Goal: Transaction & Acquisition: Purchase product/service

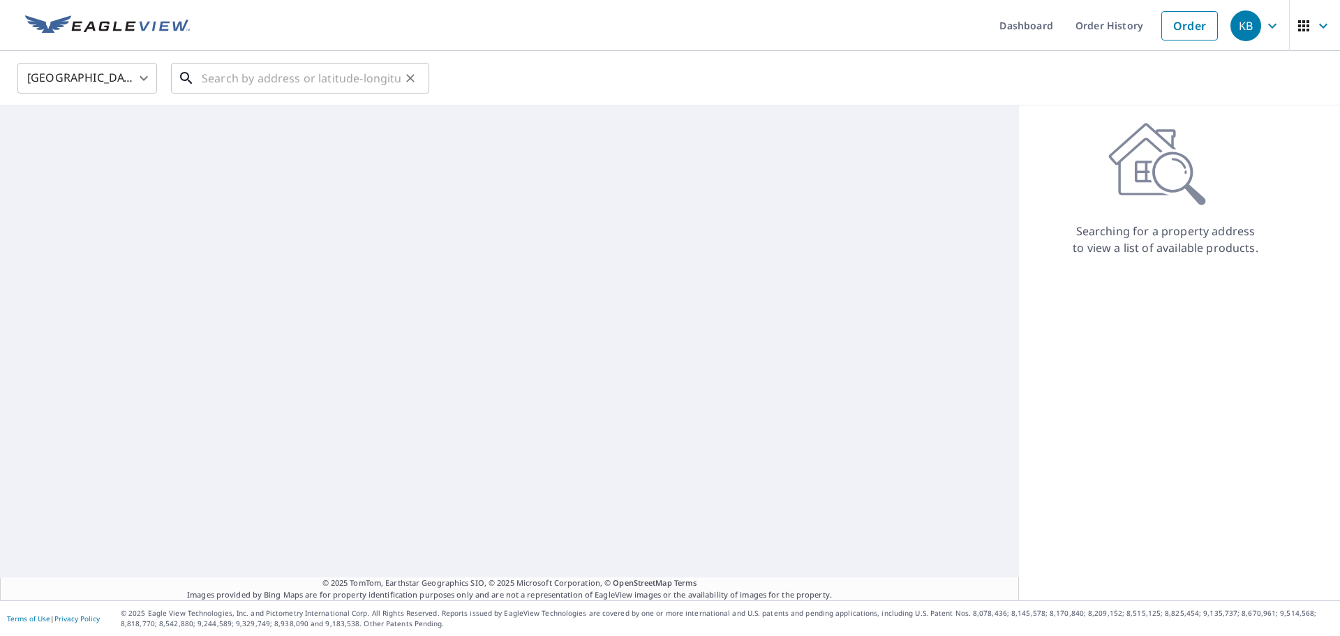
click at [297, 83] on input "text" at bounding box center [301, 78] width 199 height 39
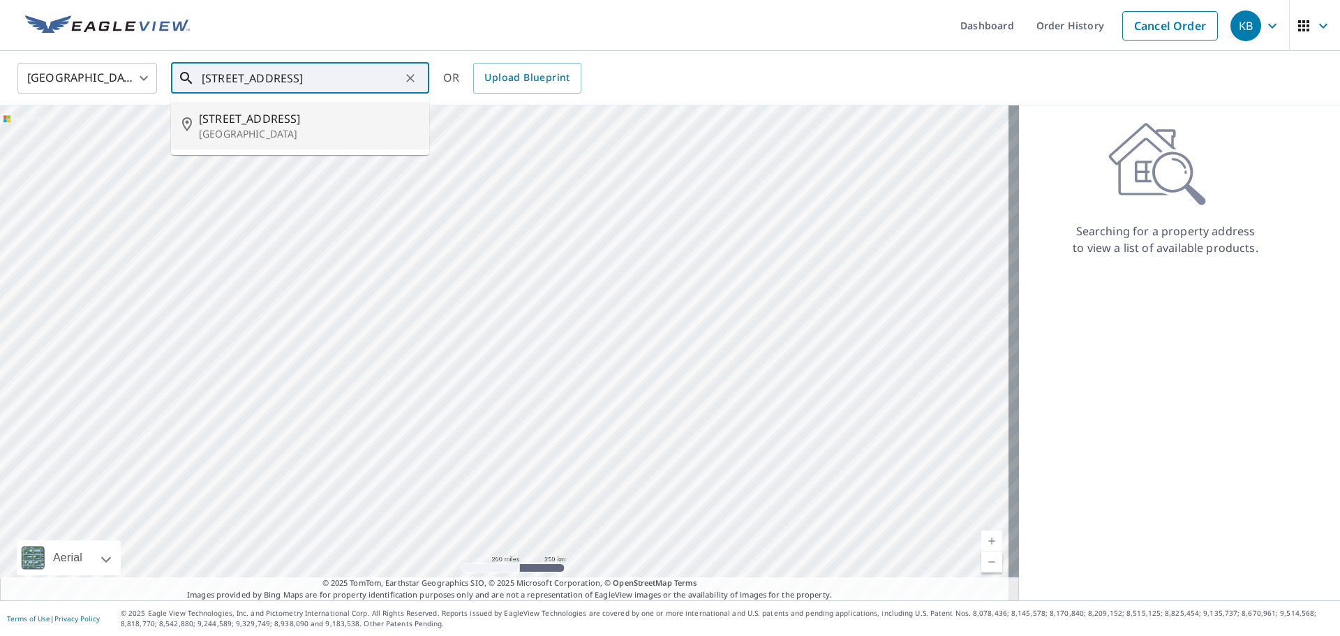
click at [350, 134] on p "[GEOGRAPHIC_DATA]" at bounding box center [308, 134] width 219 height 14
type input "[STREET_ADDRESS]"
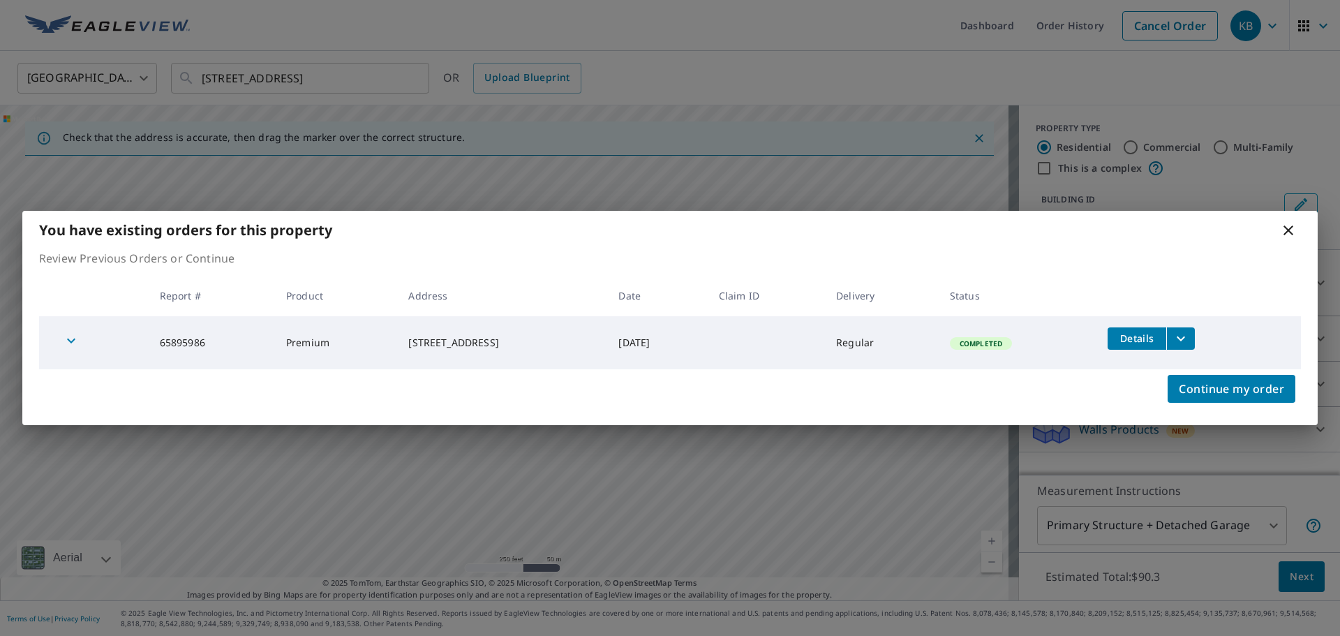
click at [1290, 230] on icon at bounding box center [1289, 231] width 10 height 10
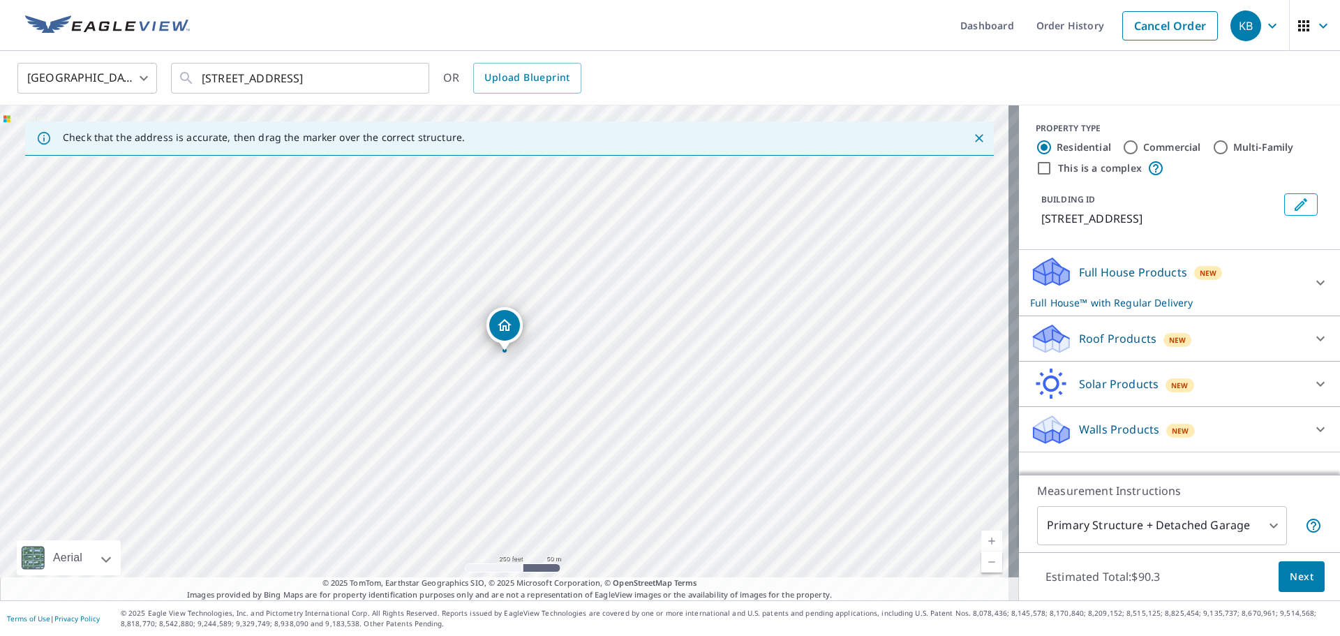
click at [1046, 442] on icon at bounding box center [1049, 435] width 7 height 13
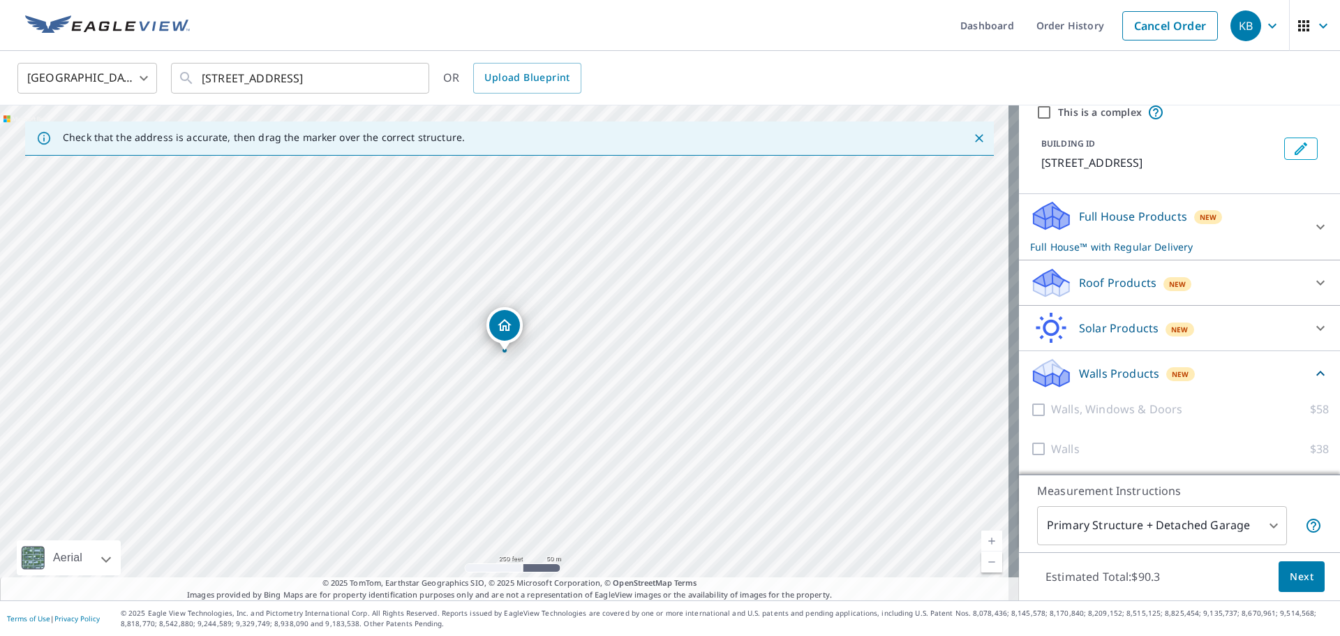
scroll to position [73, 0]
click at [1046, 219] on icon at bounding box center [1049, 222] width 7 height 13
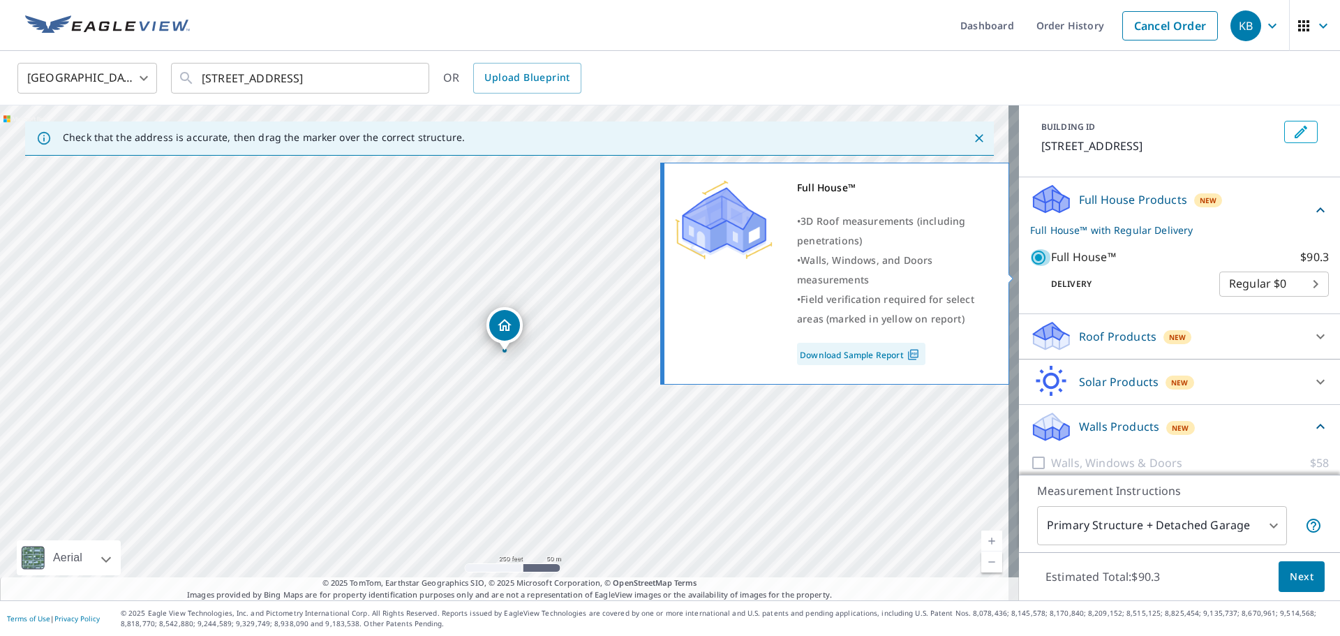
click at [1033, 266] on input "Full House™ $90.3" at bounding box center [1040, 257] width 21 height 17
checkbox input "false"
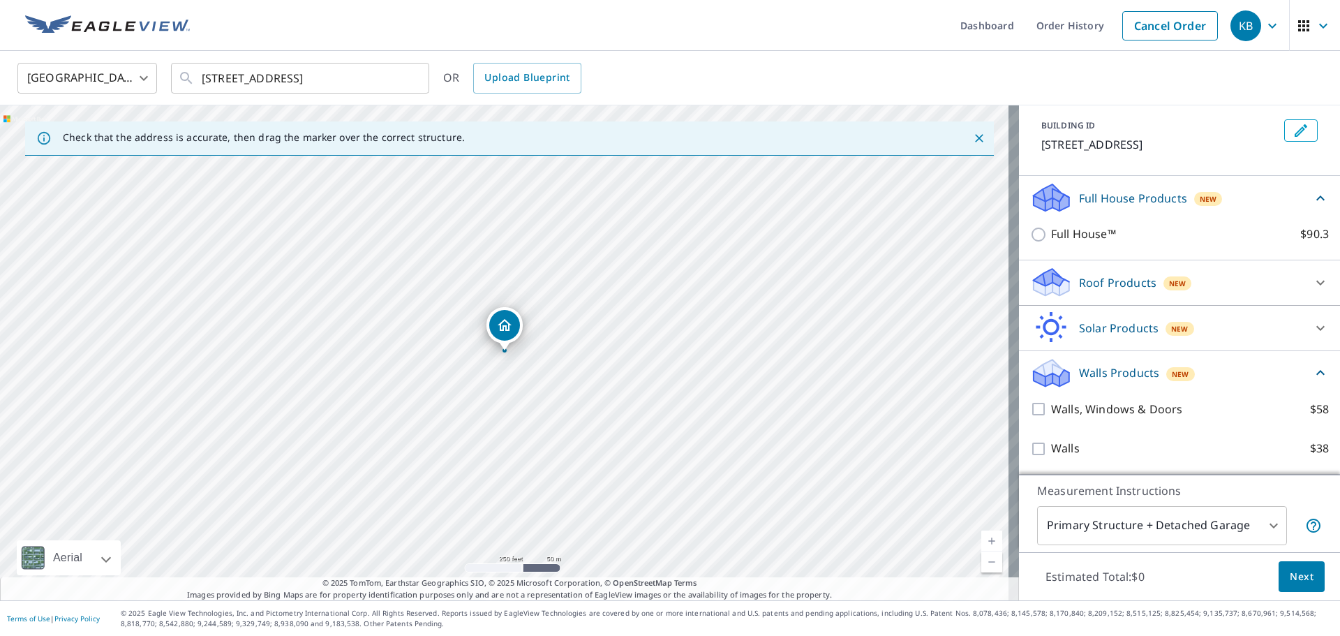
scroll to position [91, 0]
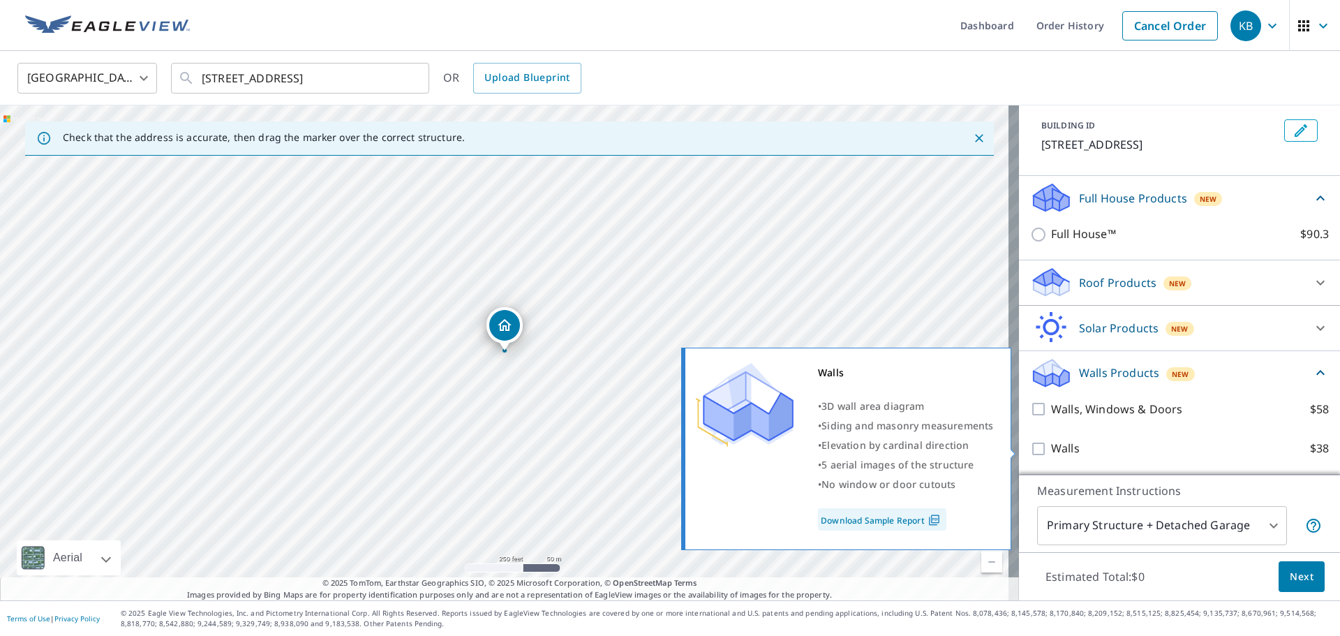
click at [1030, 450] on input "Walls $38" at bounding box center [1040, 449] width 21 height 17
checkbox input "true"
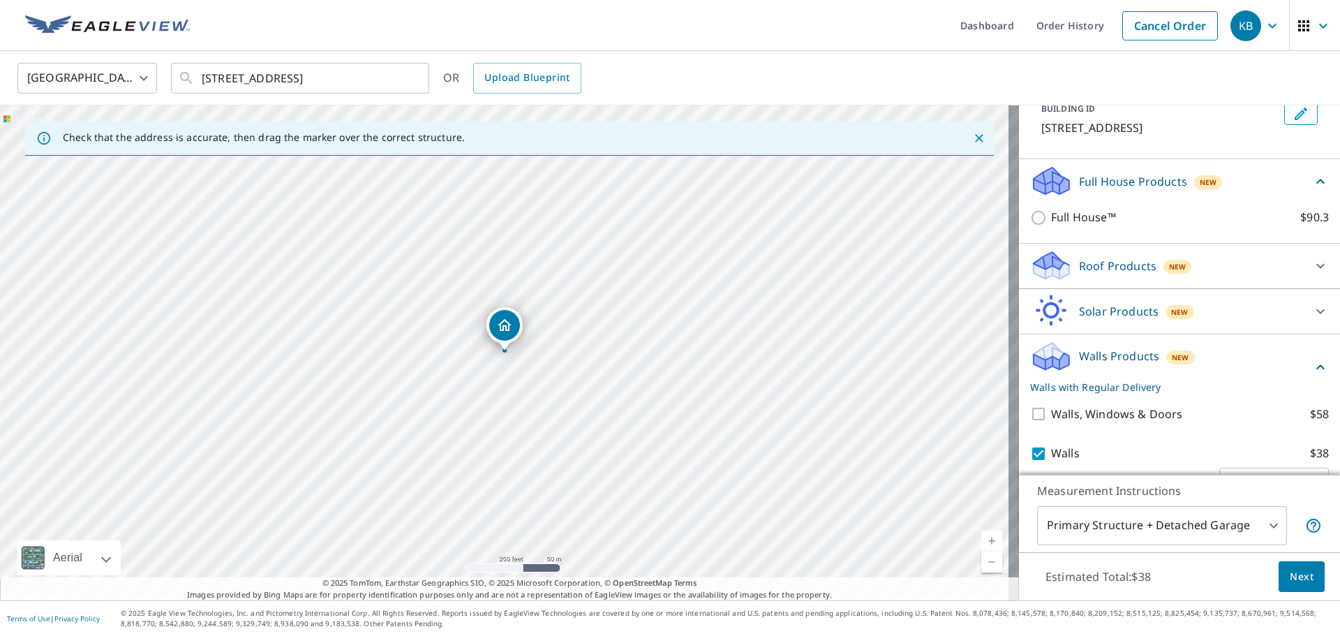
click at [1303, 577] on span "Next" at bounding box center [1302, 576] width 24 height 17
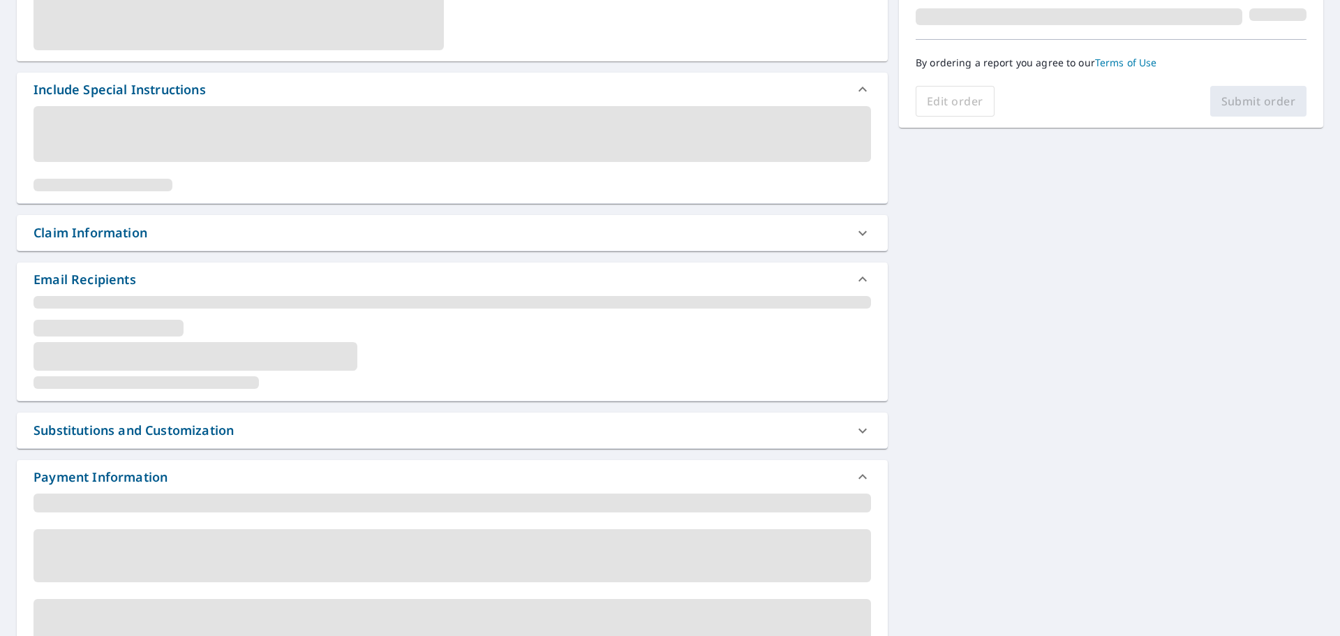
scroll to position [419, 0]
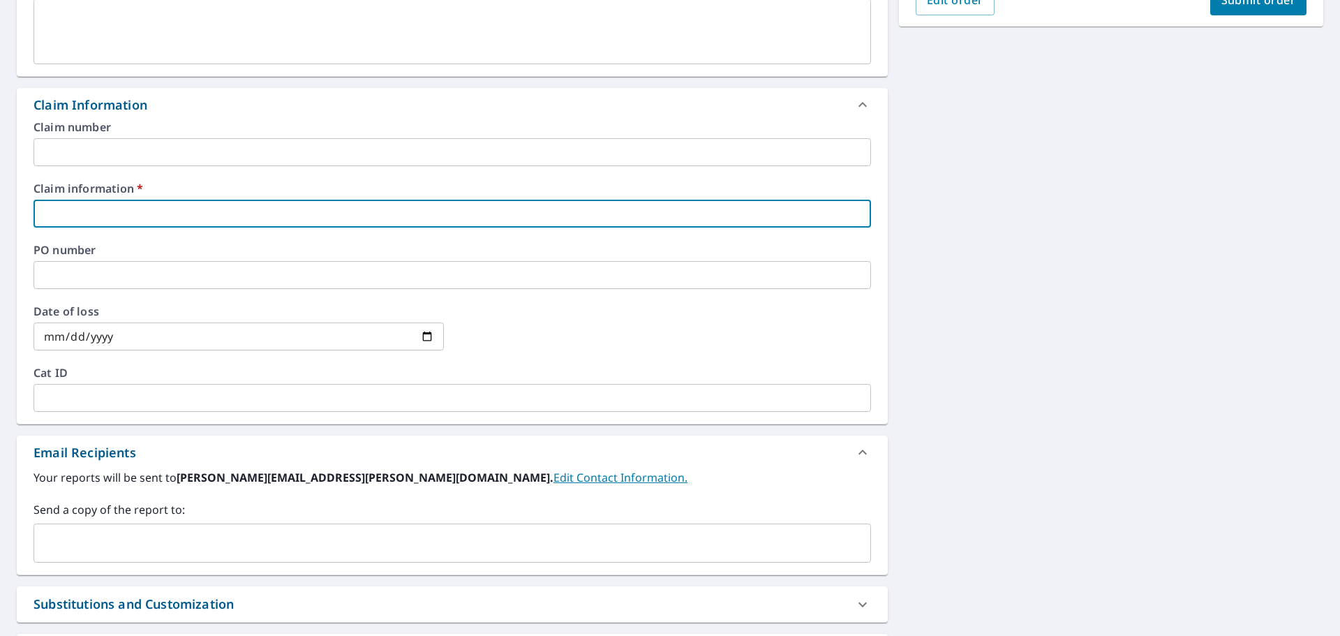
click at [140, 216] on input "text" at bounding box center [453, 214] width 838 height 28
type input "C"
checkbox input "true"
type input "C&"
checkbox input "true"
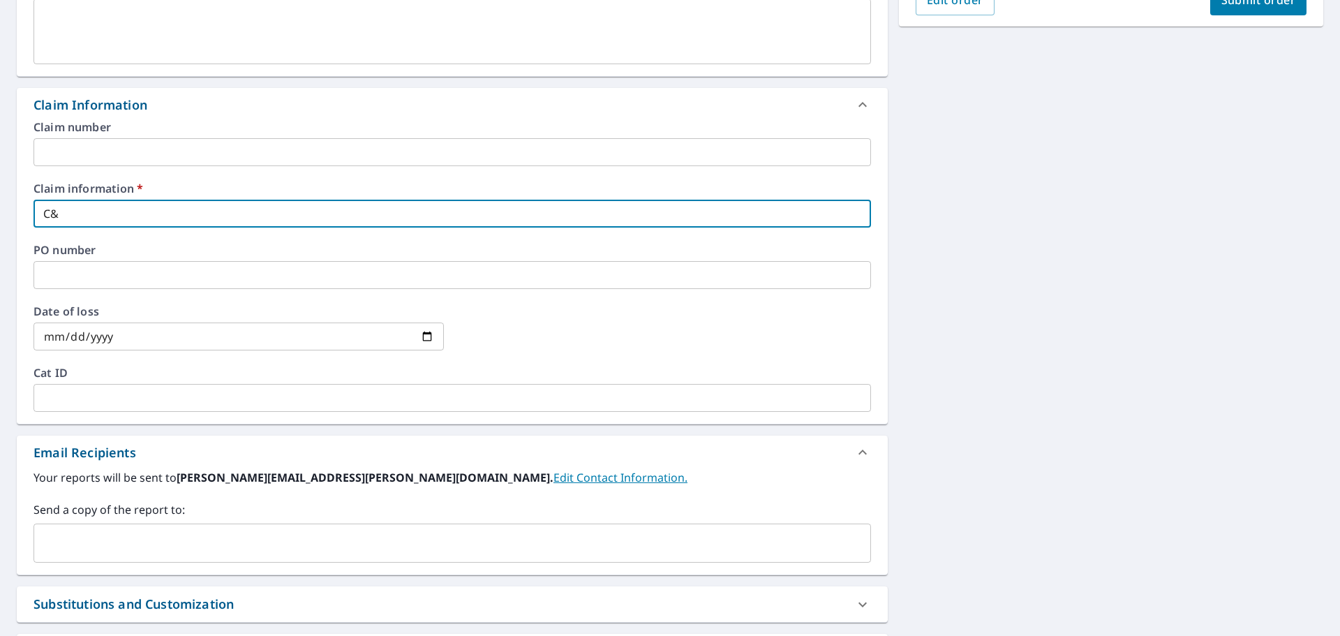
type input "C&D"
checkbox input "true"
type input "C&D"
checkbox input "true"
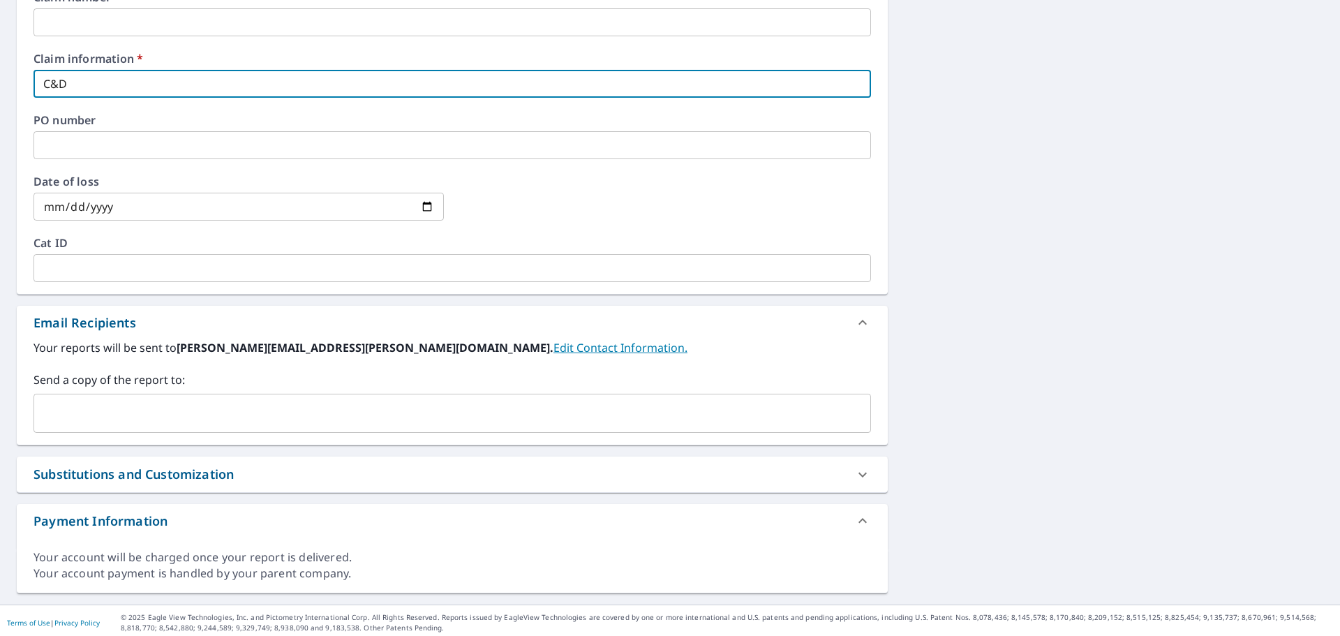
scroll to position [553, 0]
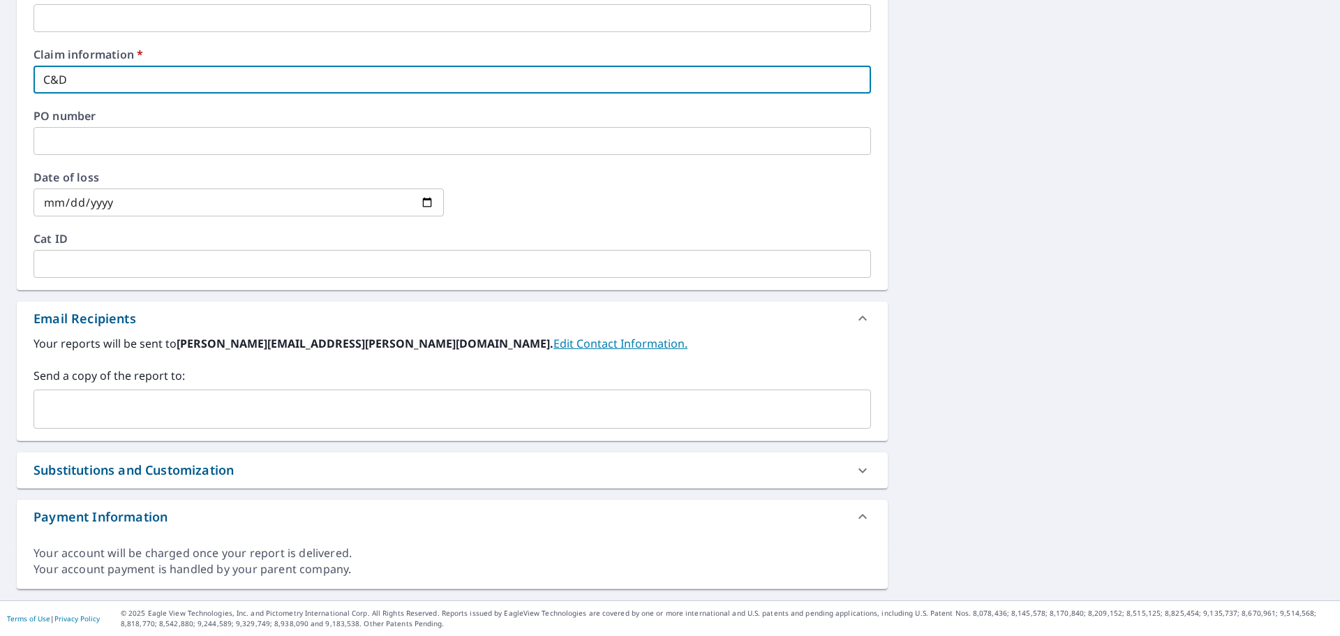
click at [156, 405] on input "text" at bounding box center [442, 409] width 804 height 27
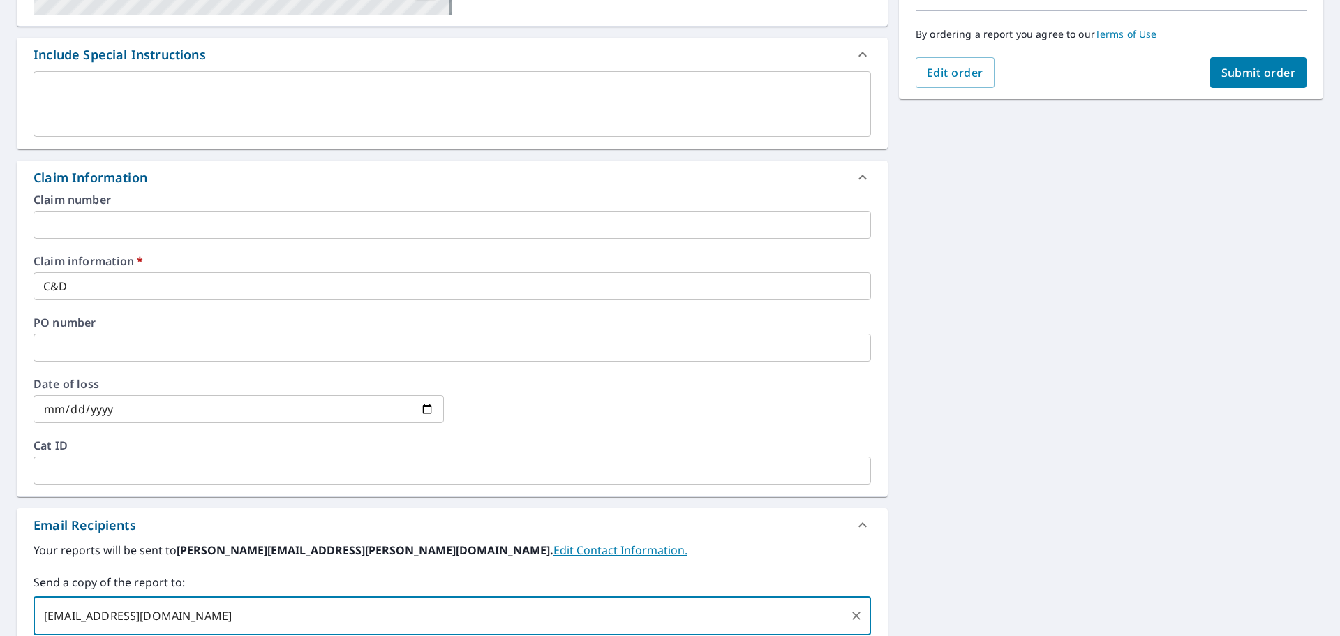
scroll to position [274, 0]
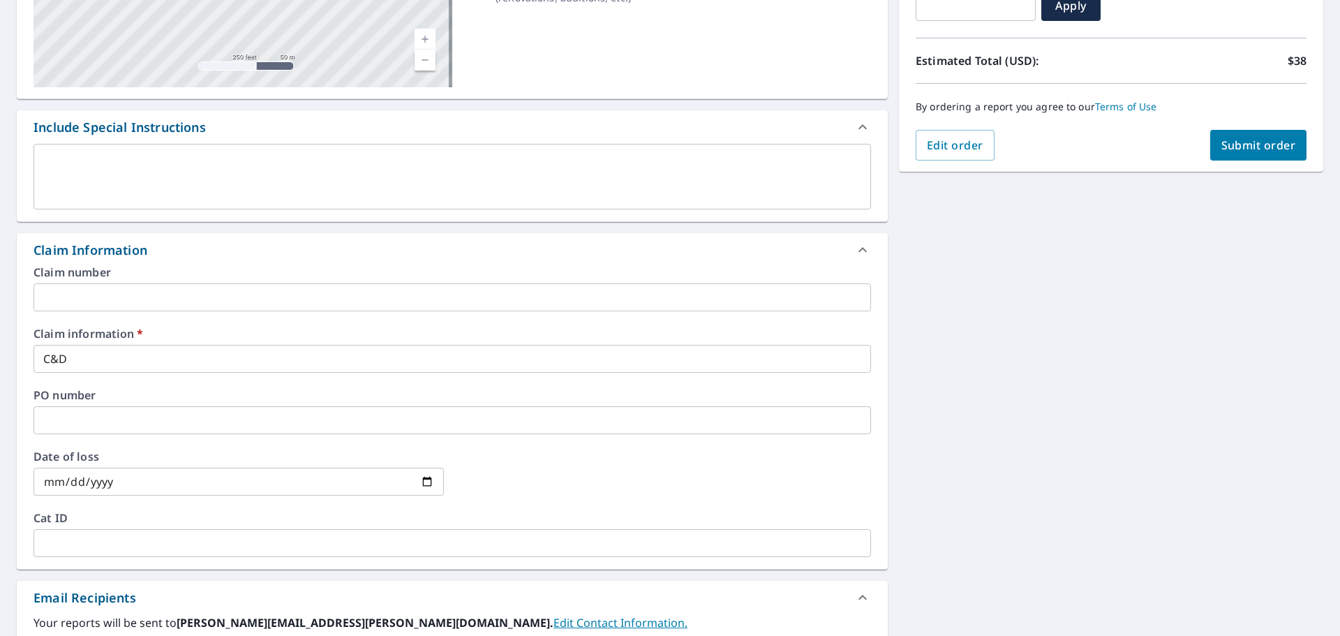
type input "[EMAIL_ADDRESS][DOMAIN_NAME]"
click at [1233, 152] on span "Submit order" at bounding box center [1259, 145] width 75 height 15
checkbox input "true"
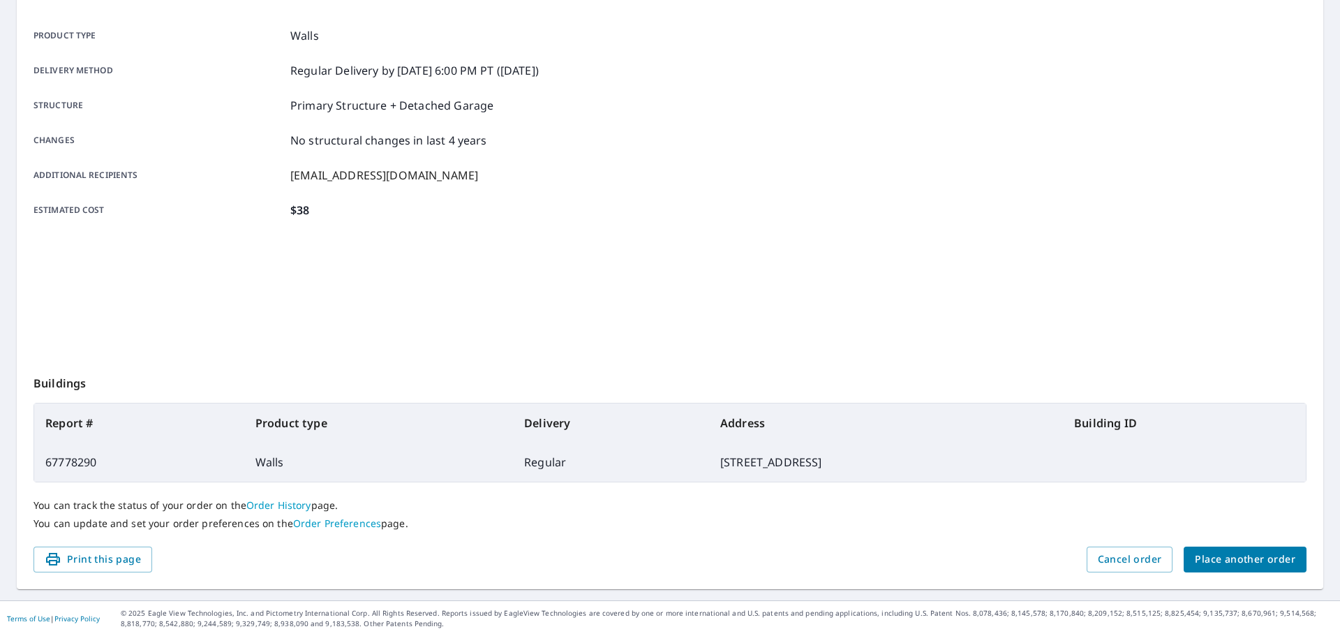
scroll to position [186, 0]
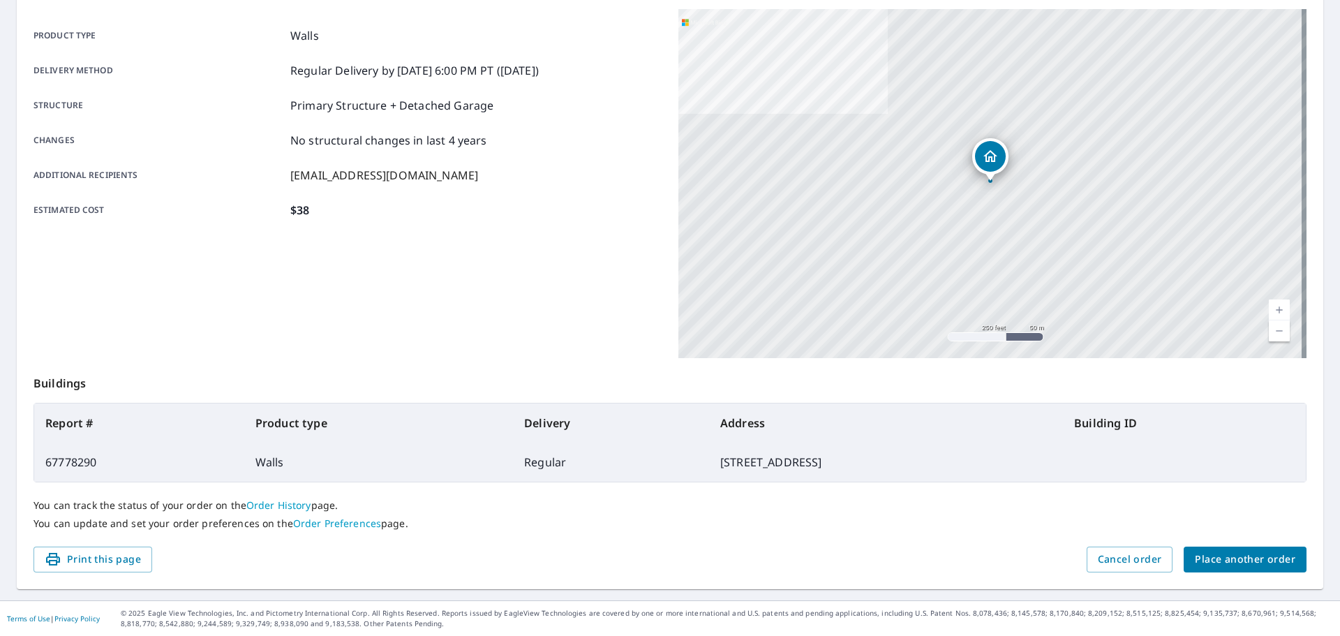
click at [1232, 547] on button "Place another order" at bounding box center [1245, 560] width 123 height 26
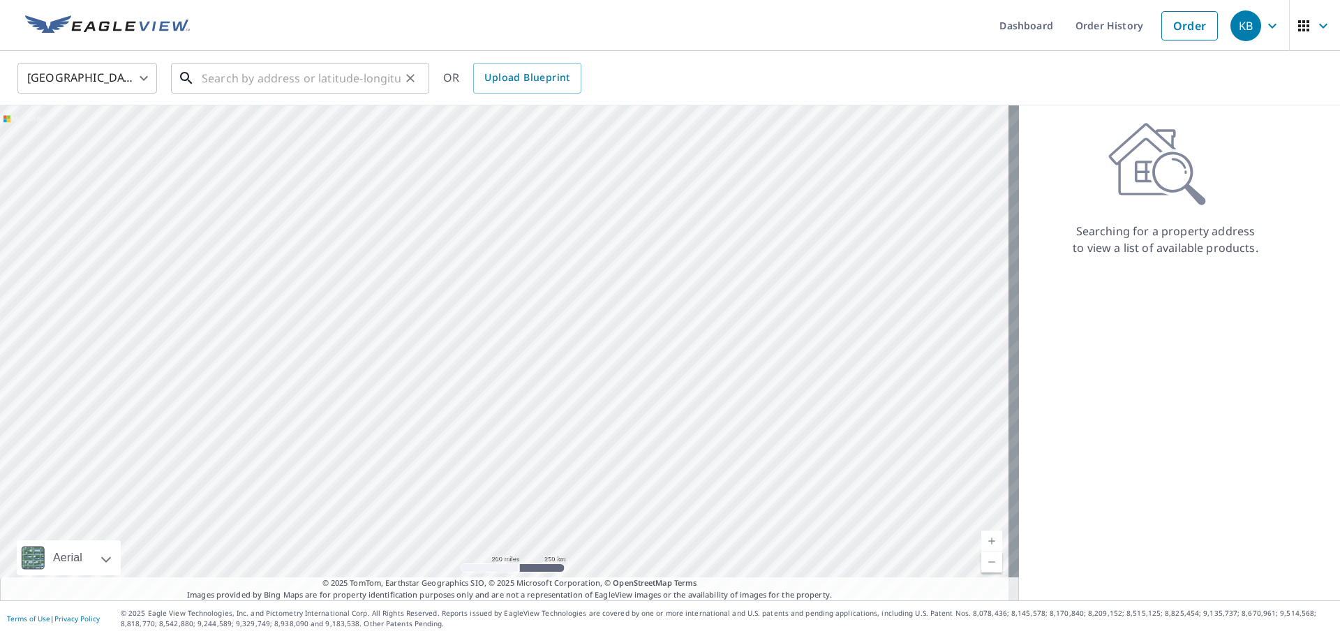
click at [350, 69] on input "text" at bounding box center [301, 78] width 199 height 39
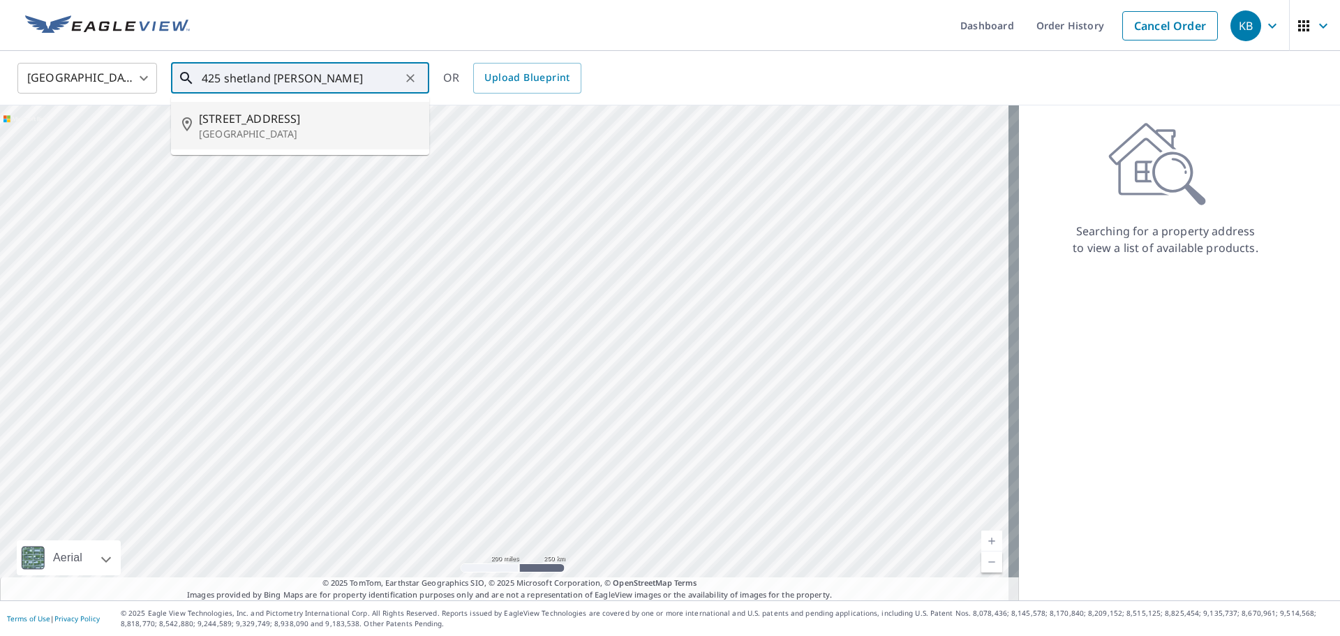
click at [332, 119] on span "[STREET_ADDRESS]" at bounding box center [308, 118] width 219 height 17
type input "[STREET_ADDRESS]"
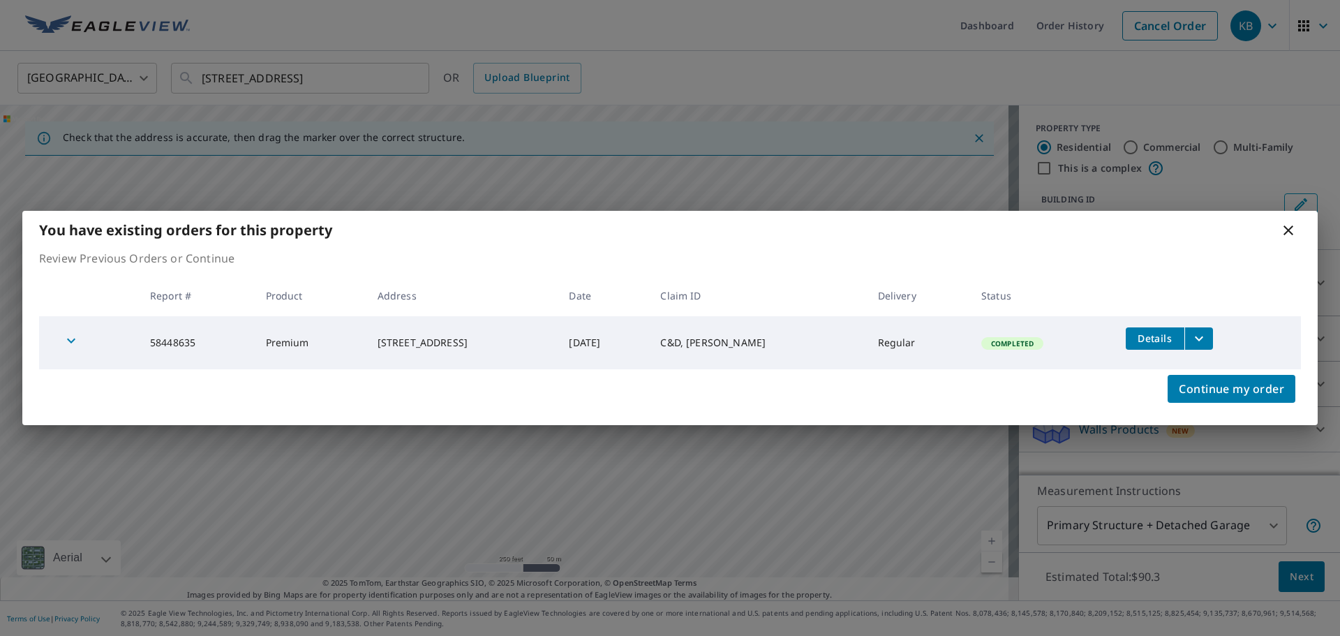
click at [1286, 228] on icon at bounding box center [1289, 231] width 10 height 10
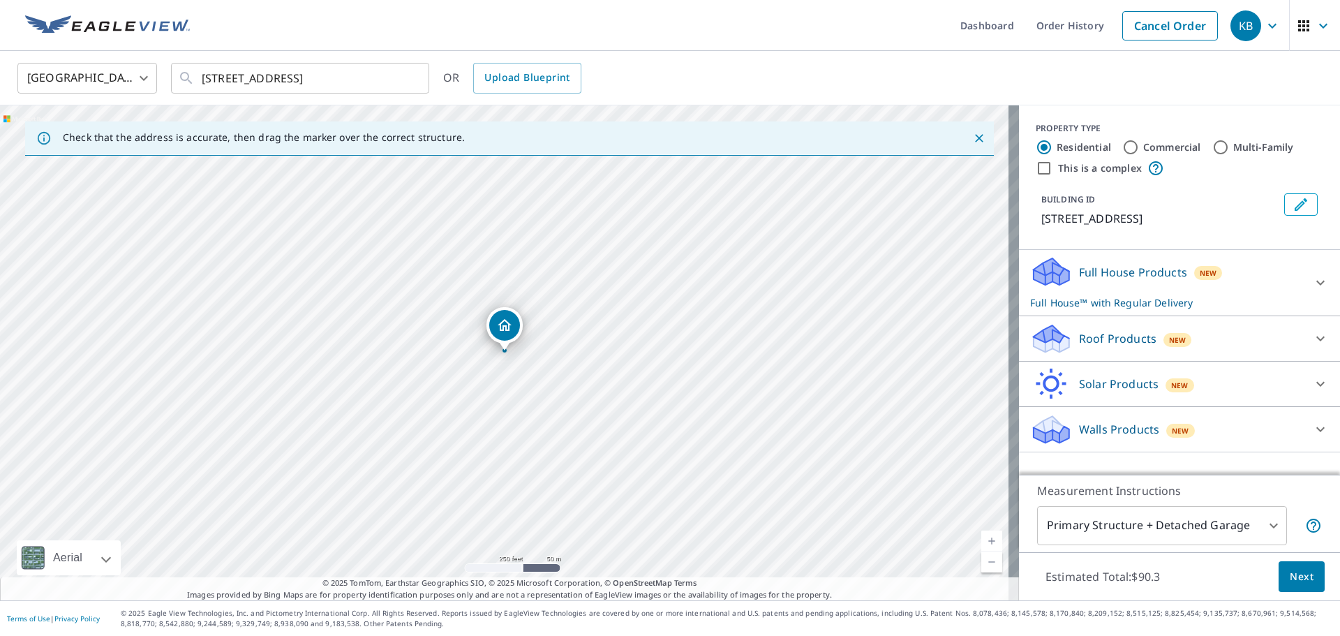
click at [1034, 276] on icon at bounding box center [1052, 266] width 36 height 17
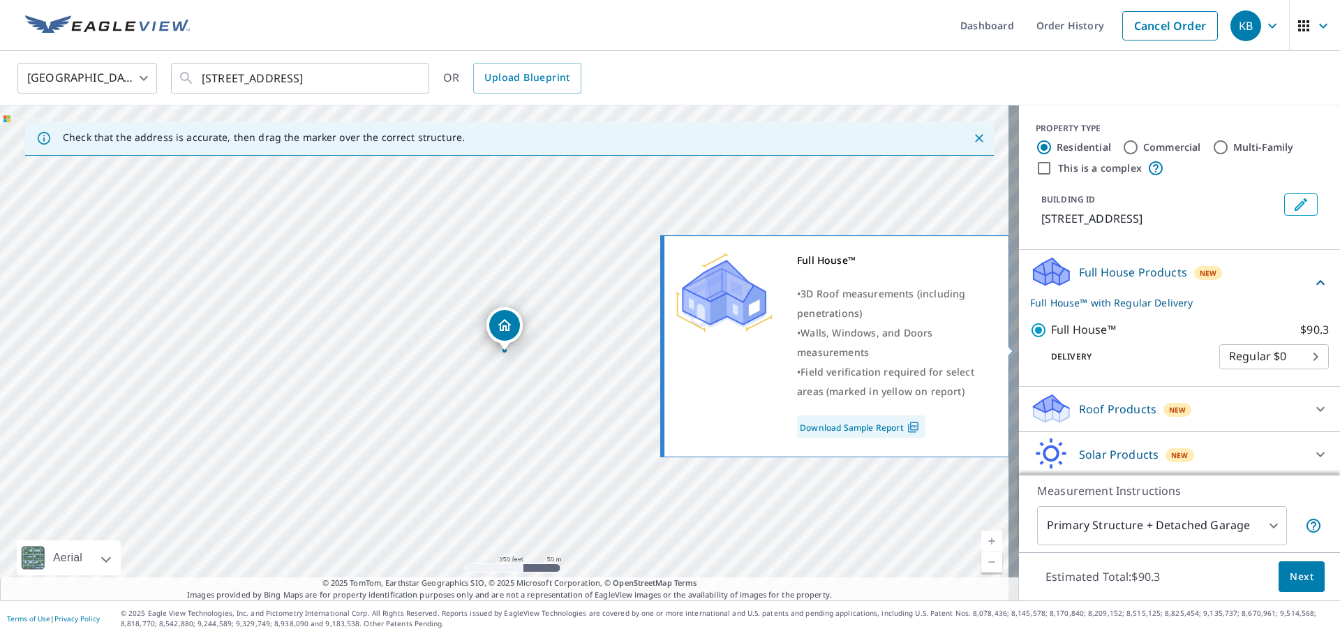
click at [1031, 339] on input "Full House™ $90.3" at bounding box center [1040, 330] width 21 height 17
checkbox input "false"
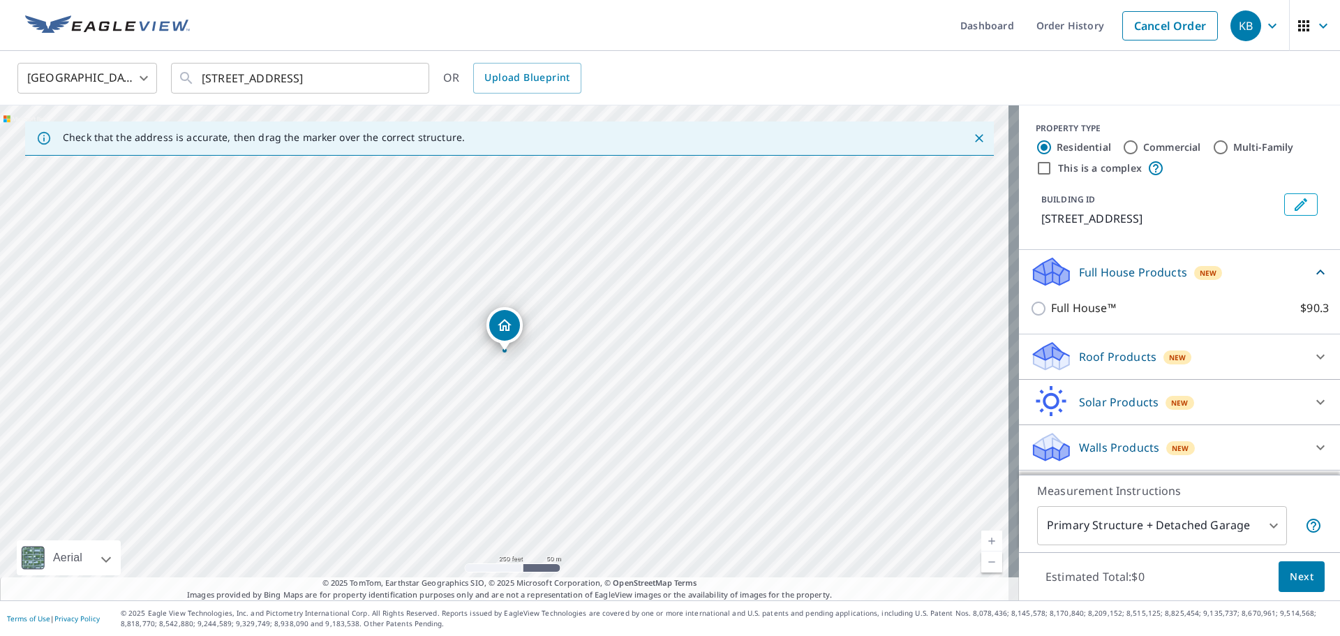
click at [1065, 450] on div "Walls Products New" at bounding box center [1167, 447] width 274 height 33
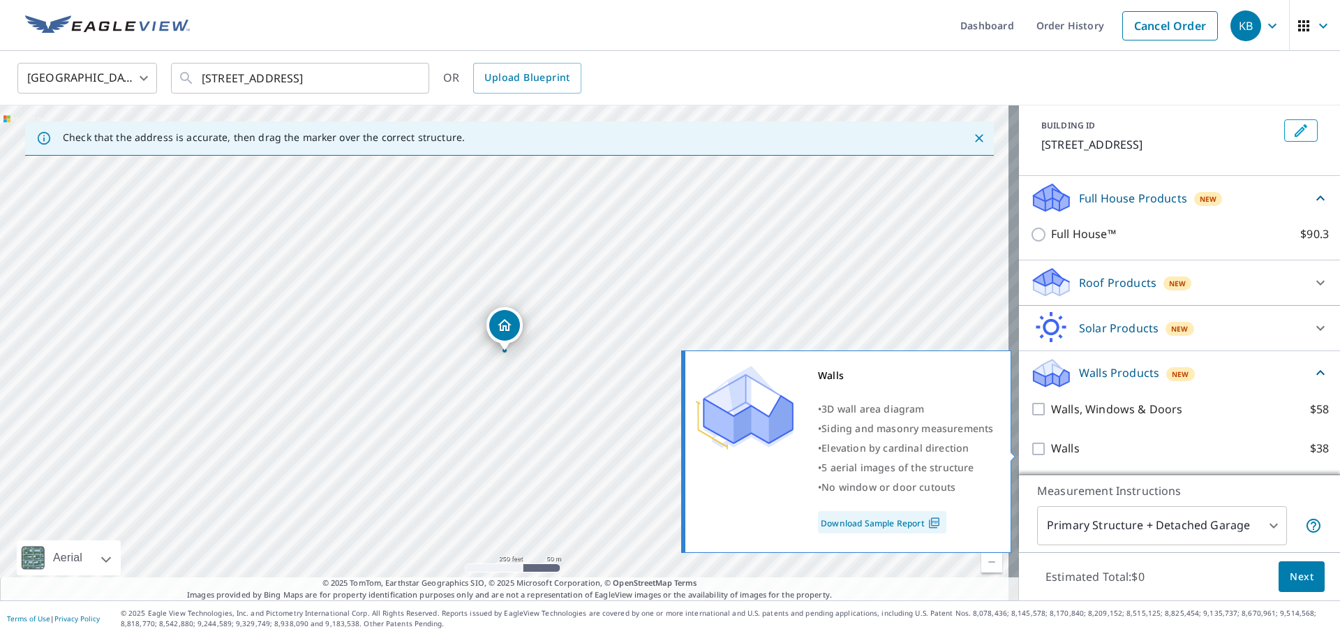
scroll to position [91, 0]
click at [1030, 447] on input "Walls $38" at bounding box center [1040, 449] width 21 height 17
checkbox input "true"
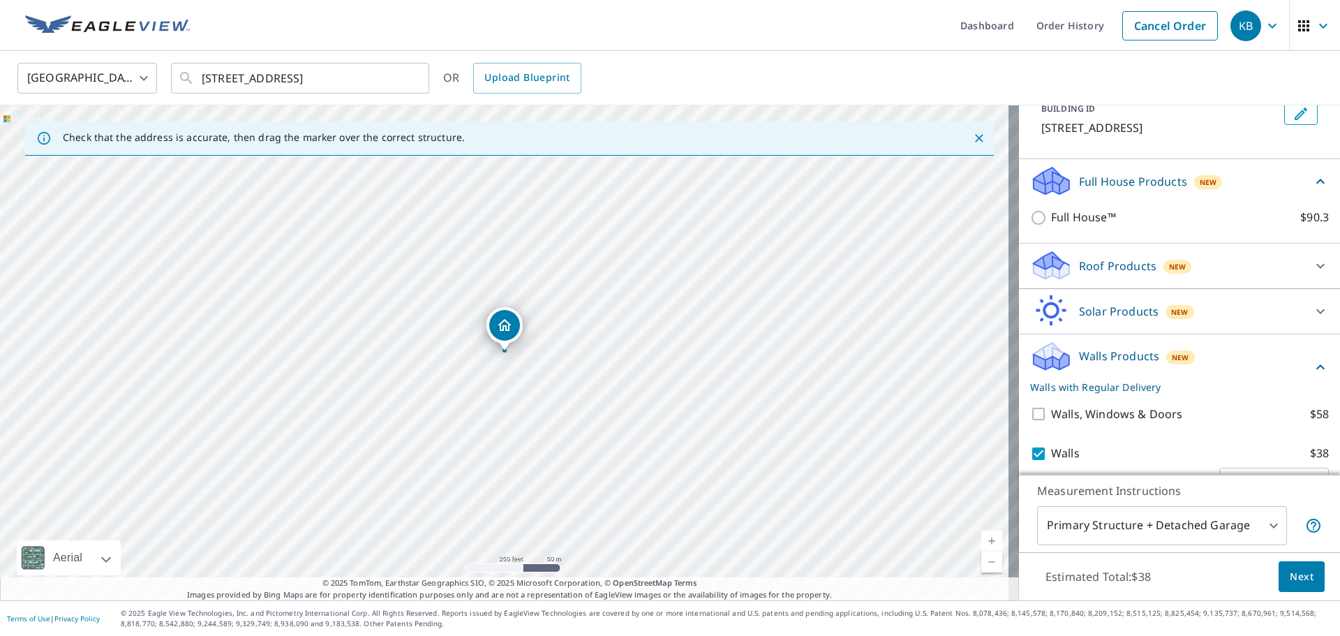
click at [1290, 572] on span "Next" at bounding box center [1302, 576] width 24 height 17
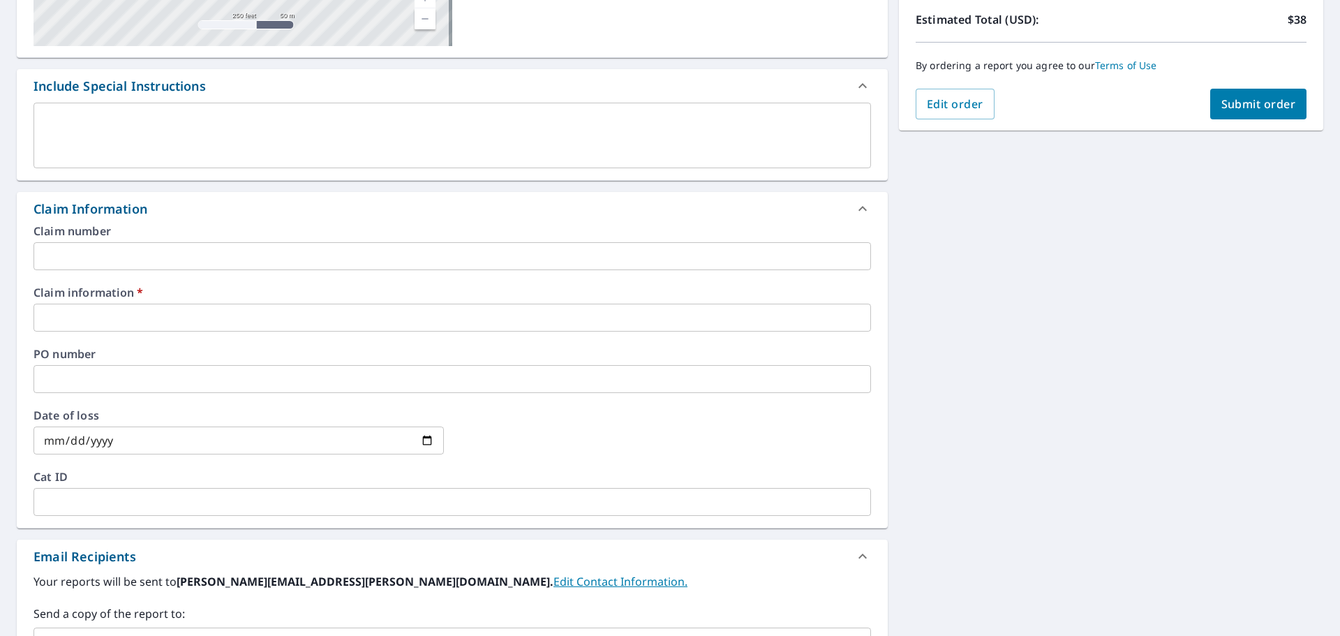
scroll to position [349, 0]
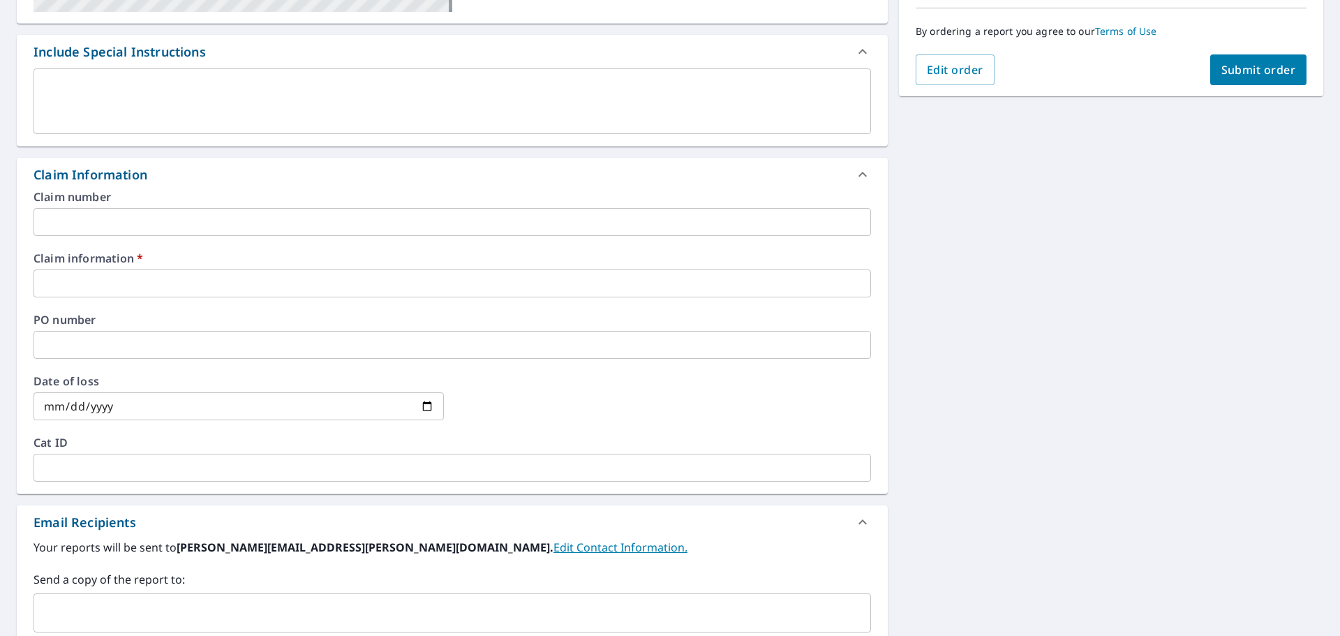
click at [135, 284] on input "text" at bounding box center [453, 283] width 838 height 28
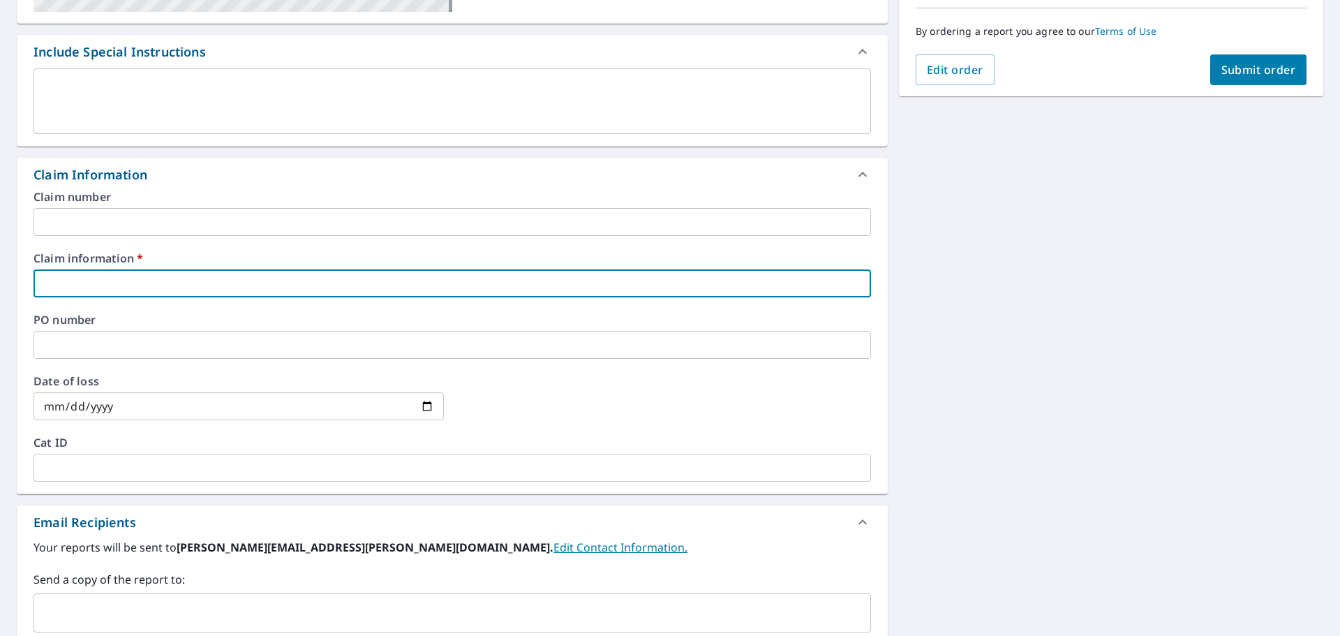
type input "C&D"
checkbox input "true"
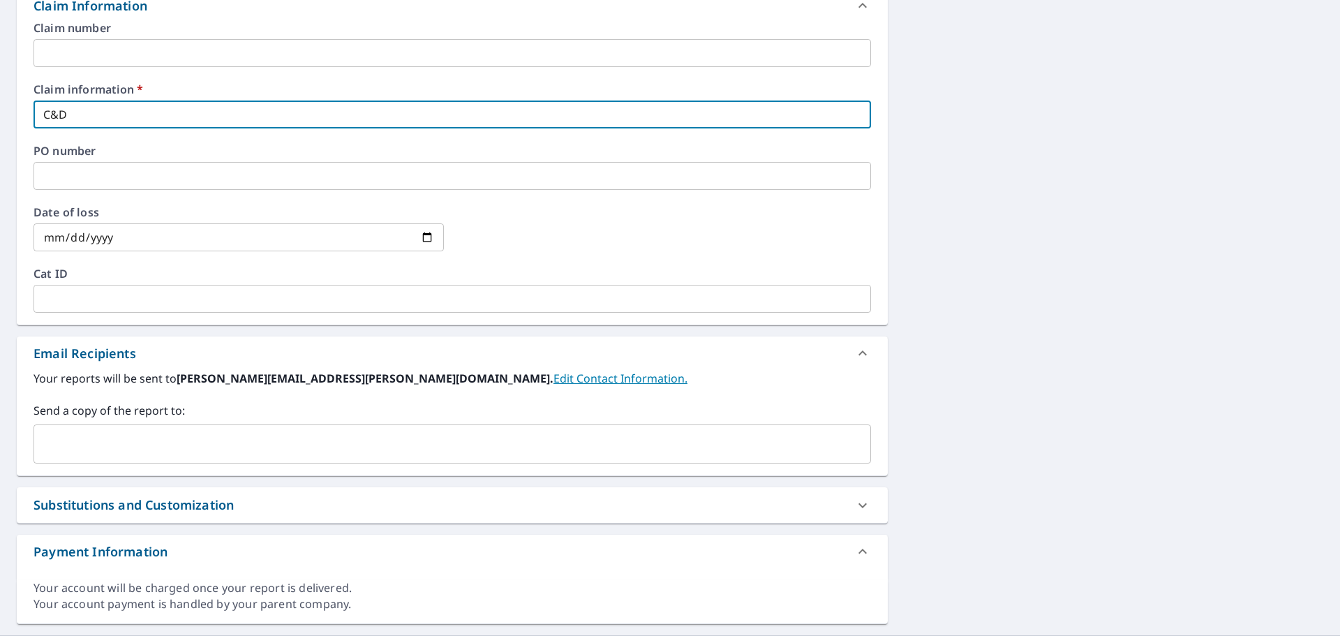
scroll to position [553, 0]
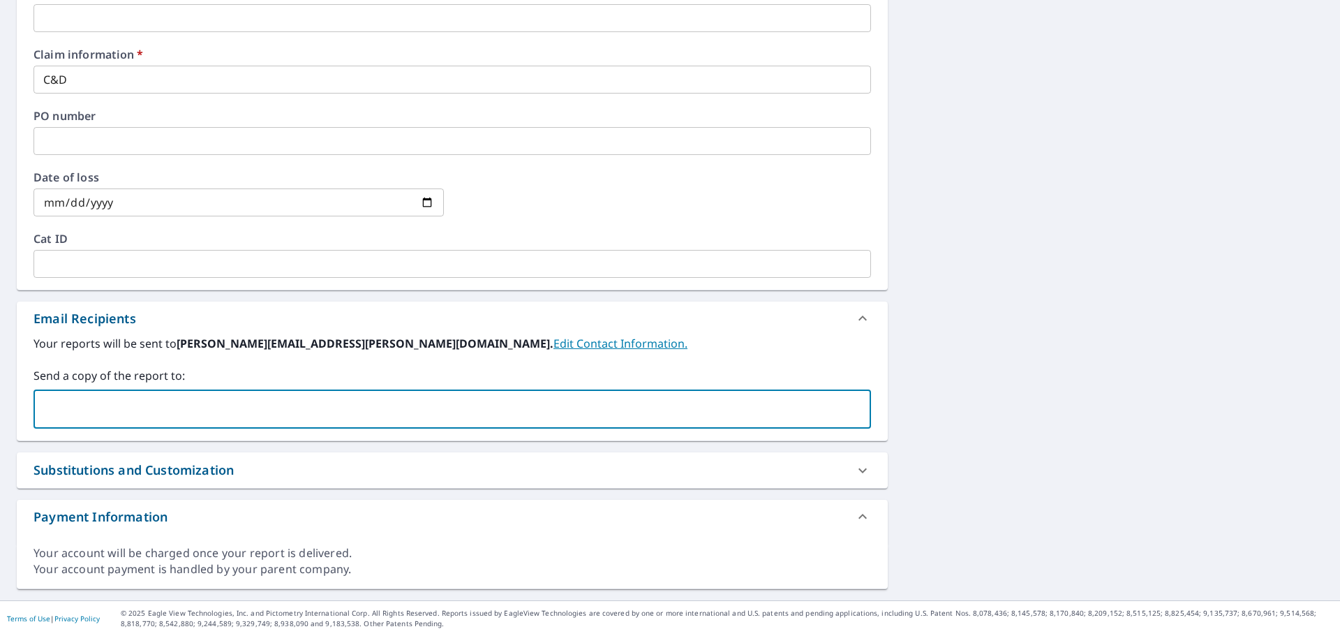
click at [147, 408] on input "text" at bounding box center [442, 409] width 804 height 27
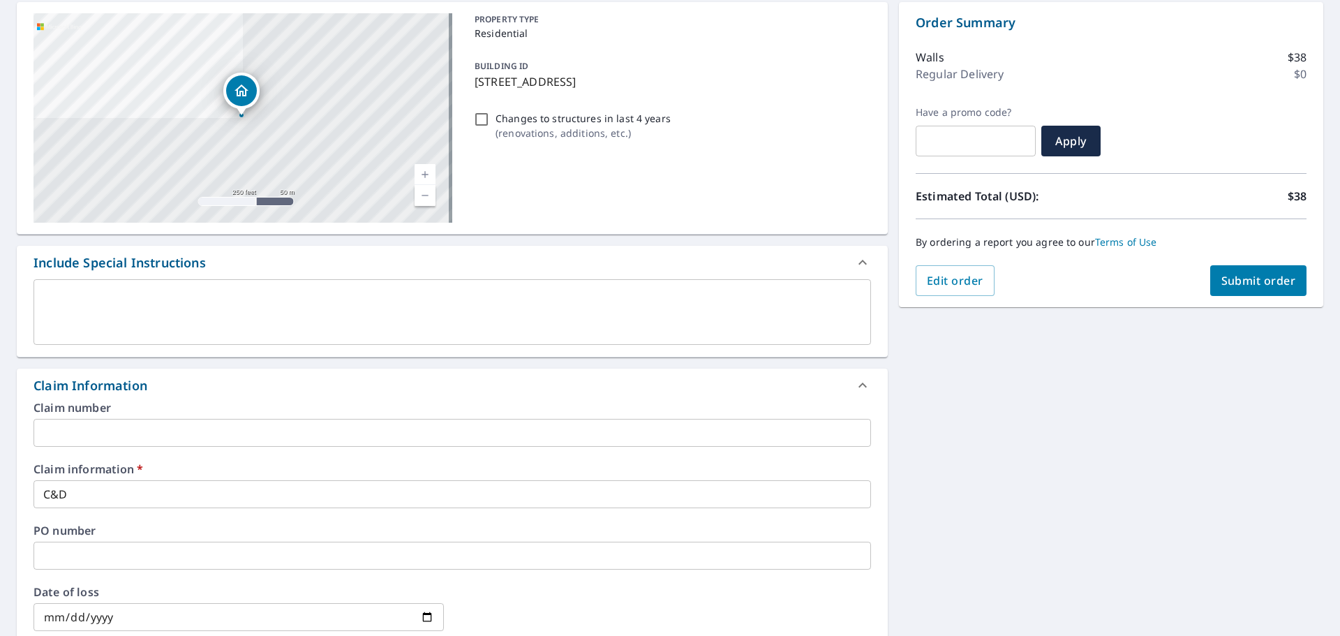
scroll to position [134, 0]
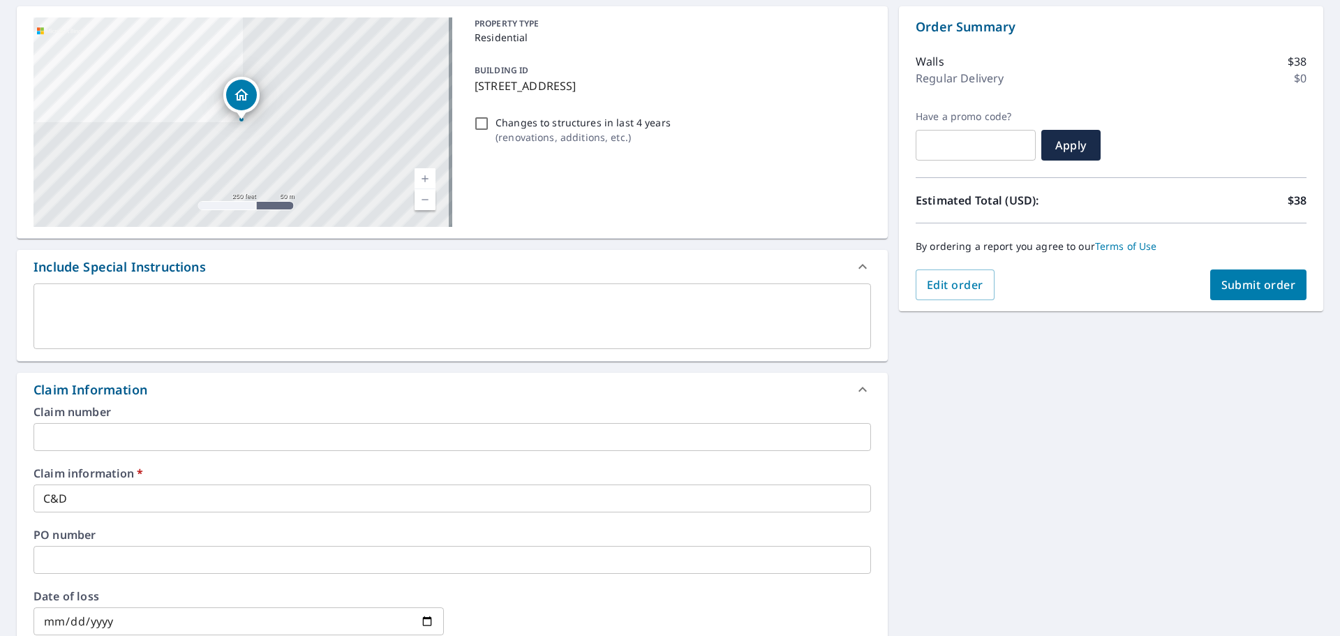
type input "[EMAIL_ADDRESS][DOMAIN_NAME]"
click at [1243, 280] on span "Submit order" at bounding box center [1259, 284] width 75 height 15
checkbox input "true"
